Goal: Transaction & Acquisition: Purchase product/service

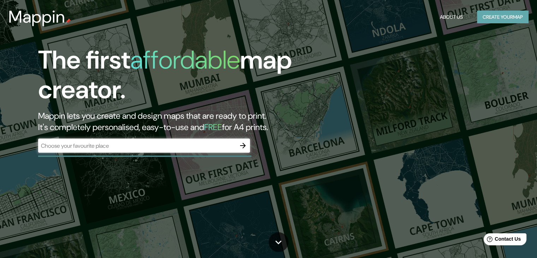
click at [493, 18] on button "Create your map" at bounding box center [503, 17] width 52 height 13
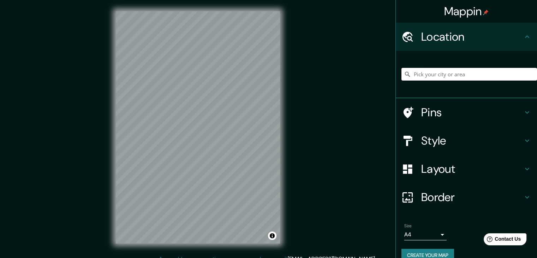
click at [448, 77] on input "Pick your city or area" at bounding box center [469, 74] width 136 height 13
click at [426, 75] on input "Pick your city or area" at bounding box center [469, 74] width 136 height 13
paste input "Santiago de Querétaro, Qro."
click at [288, 179] on div "© Mapbox © OpenStreetMap Improve this map" at bounding box center [197, 127] width 187 height 254
click at [316, 103] on div "Mappin Location Carretera [GEOGRAPHIC_DATA] - [GEOGRAPHIC_DATA][PERSON_NAME] [G…" at bounding box center [268, 133] width 537 height 266
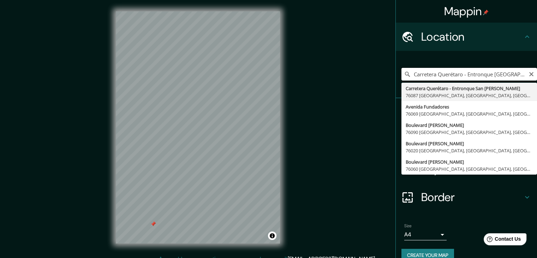
click at [444, 72] on input "Carretera Querétaro - Entronque [GEOGRAPHIC_DATA][PERSON_NAME], 76087 [GEOGRAPH…" at bounding box center [469, 74] width 136 height 13
paste input "[PERSON_NAME][STREET_ADDRESS]"
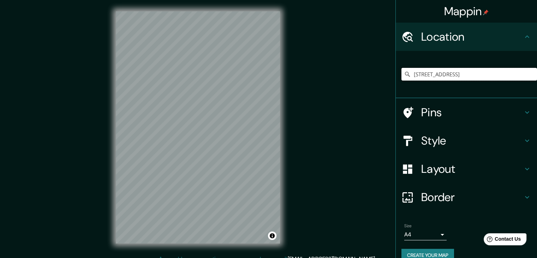
type input "[STREET_ADDRESS]"
click at [283, 163] on div "© Mapbox © OpenStreetMap Improve this map" at bounding box center [197, 127] width 187 height 254
drag, startPoint x: 320, startPoint y: 112, endPoint x: 337, endPoint y: 106, distance: 17.9
click at [337, 106] on div "Mappin Location [STREET_ADDRESS][GEOGRAPHIC_DATA][STREET_ADDRESS][GEOGRAPHIC_DA…" at bounding box center [268, 133] width 537 height 266
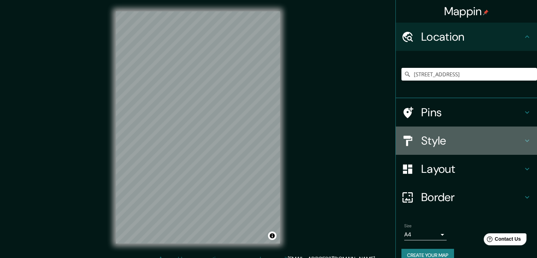
click at [444, 143] on h4 "Style" at bounding box center [472, 140] width 102 height 14
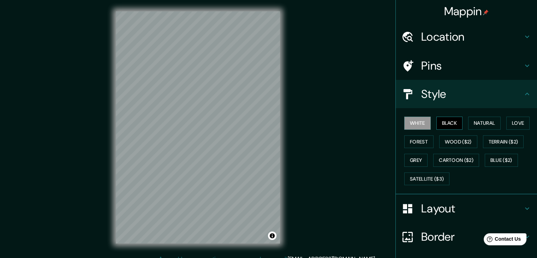
click at [449, 120] on button "Black" at bounding box center [449, 122] width 26 height 13
click at [410, 119] on button "White" at bounding box center [417, 122] width 26 height 13
click at [484, 127] on button "Natural" at bounding box center [484, 122] width 32 height 13
click at [418, 122] on button "White" at bounding box center [417, 122] width 26 height 13
click at [416, 139] on button "Forest" at bounding box center [418, 141] width 29 height 13
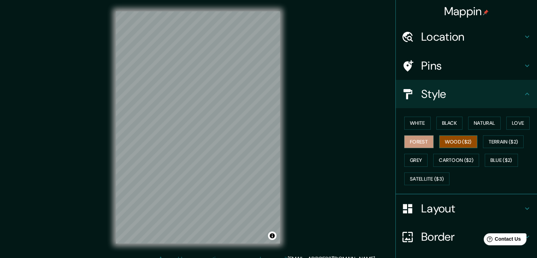
click at [448, 141] on button "Wood ($2)" at bounding box center [458, 141] width 38 height 13
click at [418, 140] on button "Forest" at bounding box center [418, 141] width 29 height 13
click at [451, 143] on button "Wood ($2)" at bounding box center [458, 141] width 38 height 13
click at [500, 141] on button "Terrain ($2)" at bounding box center [503, 141] width 41 height 13
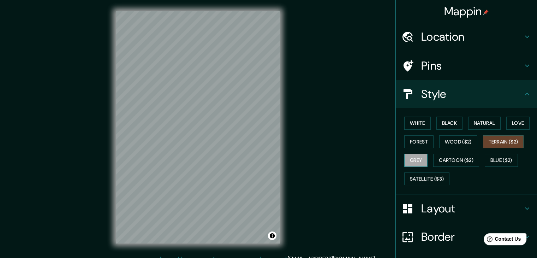
click at [409, 159] on button "Grey" at bounding box center [415, 160] width 23 height 13
click at [443, 165] on button "Cartoon ($2)" at bounding box center [456, 160] width 46 height 13
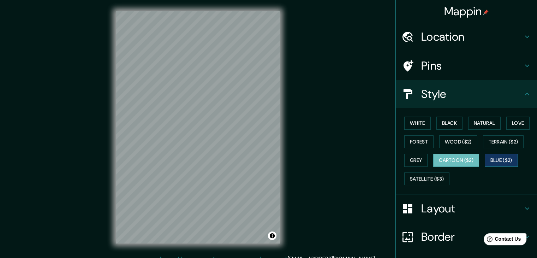
click at [504, 162] on button "Blue ($2)" at bounding box center [501, 160] width 33 height 13
click at [434, 179] on button "Satellite ($3)" at bounding box center [426, 178] width 45 height 13
click at [502, 160] on button "Blue ($2)" at bounding box center [501, 160] width 33 height 13
click at [466, 158] on button "Cartoon ($2)" at bounding box center [456, 160] width 46 height 13
click at [449, 140] on button "Wood ($2)" at bounding box center [458, 141] width 38 height 13
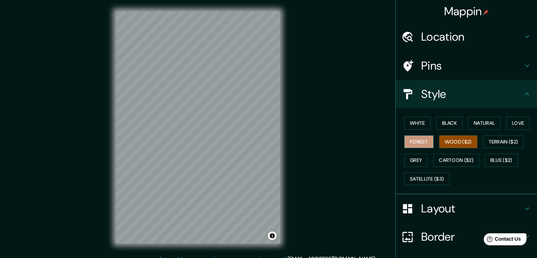
click at [419, 136] on button "Forest" at bounding box center [418, 141] width 29 height 13
click at [439, 140] on button "Wood ($2)" at bounding box center [458, 141] width 38 height 13
click at [430, 124] on div "White Black Natural Love Forest Wood ($2) Terrain ($2) Grey Cartoon ($2) Blue (…" at bounding box center [469, 151] width 136 height 74
click at [415, 123] on button "White" at bounding box center [417, 122] width 26 height 13
